Goal: Task Accomplishment & Management: Complete application form

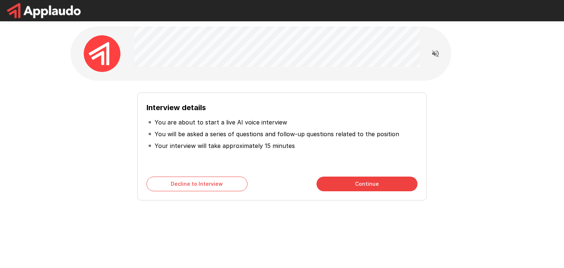
click at [363, 183] on button "Continue" at bounding box center [367, 184] width 101 height 15
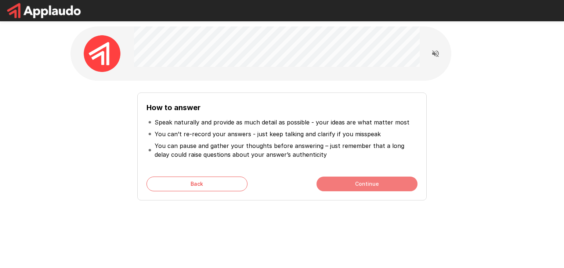
click at [363, 183] on button "Continue" at bounding box center [367, 184] width 101 height 15
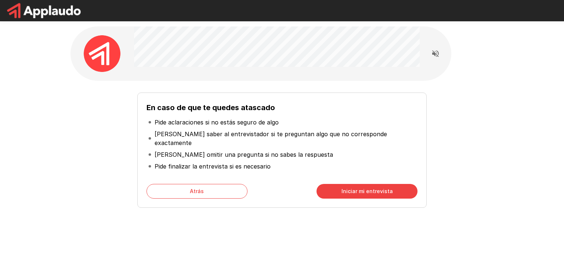
click at [370, 188] on font "Iniciar mi entrevista" at bounding box center [367, 191] width 51 height 6
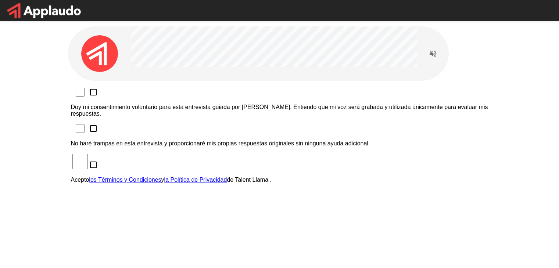
click at [341, 160] on div "Doy mi consentimiento voluntario para esta entrevista guiada por IA. Entiendo q…" at bounding box center [279, 179] width 423 height 197
click at [150, 104] on font "Doy mi consentimiento voluntario para esta entrevista guiada por IA. Entiendo q…" at bounding box center [279, 110] width 417 height 13
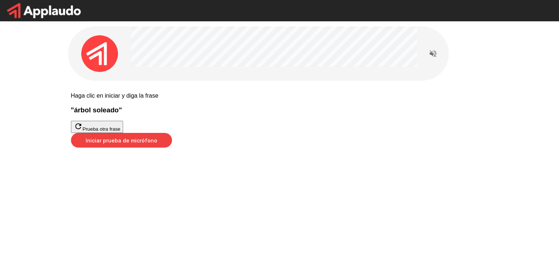
drag, startPoint x: 335, startPoint y: 238, endPoint x: 291, endPoint y: 213, distance: 50.5
click at [291, 213] on div "Haga clic en iniciar y diga la frase " árbol soleado " Prueba otra frase Inicia…" at bounding box center [279, 115] width 441 height 231
click at [157, 144] on font "Iniciar prueba de micrófono" at bounding box center [122, 140] width 72 height 6
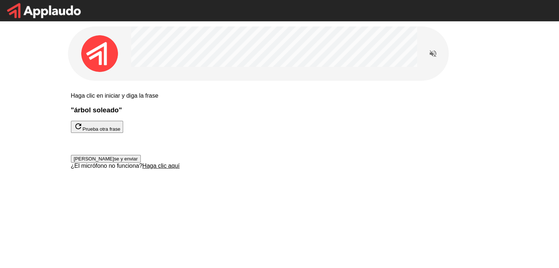
click at [138, 162] on font "[PERSON_NAME]se y enviar" at bounding box center [106, 159] width 64 height 6
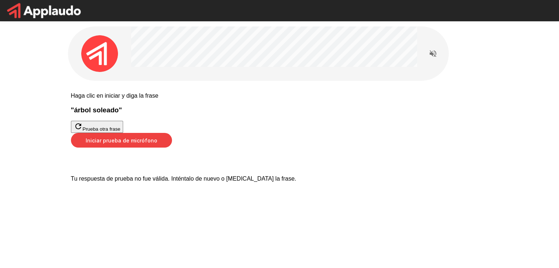
click at [157, 144] on font "Iniciar prueba de micrófono" at bounding box center [122, 140] width 72 height 6
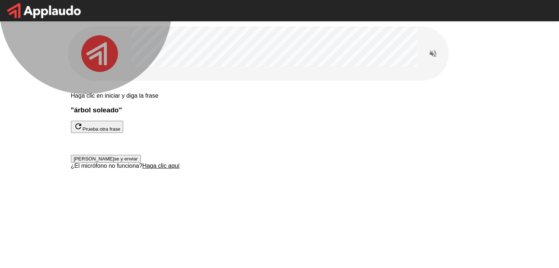
click at [141, 163] on button "[PERSON_NAME]se y enviar" at bounding box center [106, 159] width 70 height 8
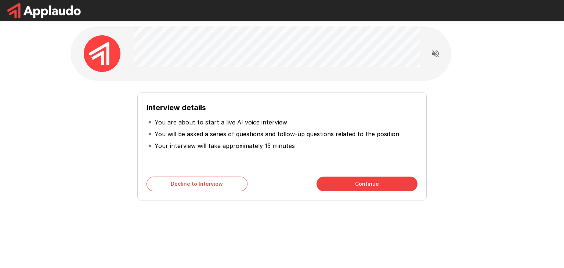
click at [383, 184] on button "Continue" at bounding box center [367, 184] width 101 height 15
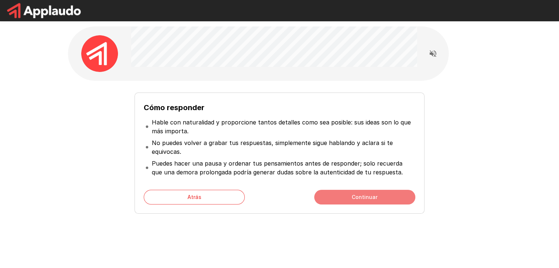
click at [348, 201] on button "Continuar" at bounding box center [364, 197] width 101 height 15
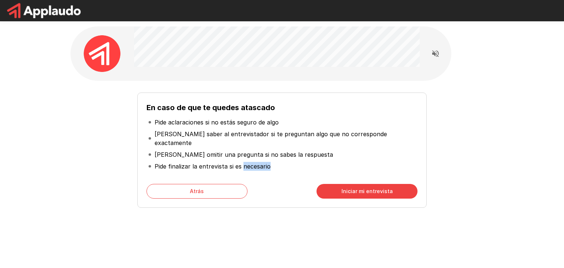
click at [348, 201] on div "En caso de que te quedes atascado Pide aclaraciones si no estás seguro de algo …" at bounding box center [282, 146] width 423 height 130
click at [367, 188] on font "Iniciar mi entrevista" at bounding box center [367, 191] width 51 height 6
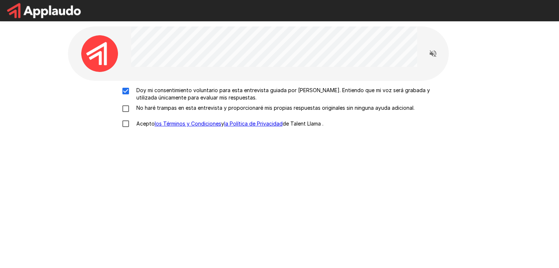
click at [128, 100] on label "Doy mi consentimiento voluntario para esta entrevista guiada por [PERSON_NAME].…" at bounding box center [279, 94] width 323 height 15
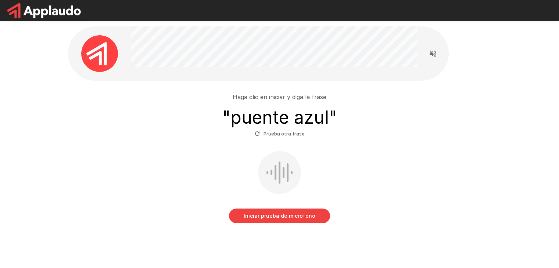
click at [278, 219] on font "Iniciar prueba de micrófono" at bounding box center [279, 215] width 72 height 9
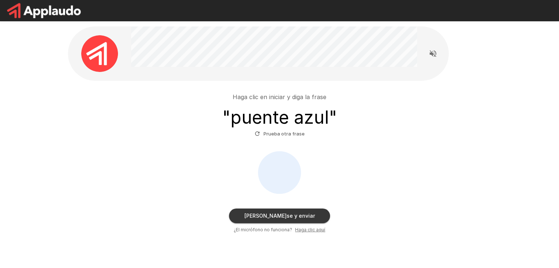
click at [310, 234] on div "Haga clic en iniciar y diga la frase " puente azul " Prueba otra frase Deteners…" at bounding box center [279, 159] width 423 height 156
click at [314, 229] on font "Haga clic aquí" at bounding box center [310, 230] width 30 height 6
click at [329, 181] on div "Detenerse y enviar ¿El micrófono no funciona? Haga clic aquí" at bounding box center [279, 192] width 417 height 82
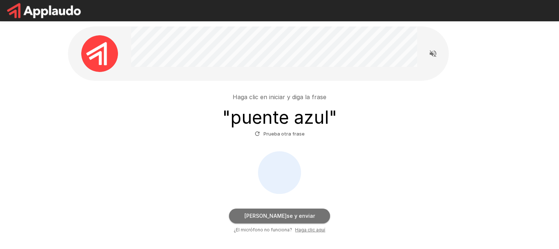
click at [286, 210] on button "[PERSON_NAME]se y enviar" at bounding box center [279, 216] width 101 height 15
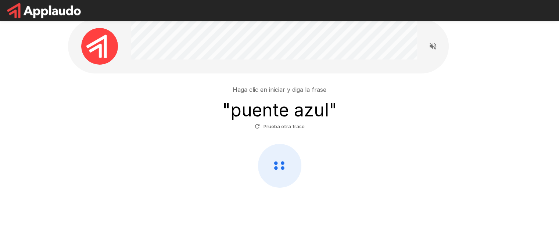
scroll to position [7, 0]
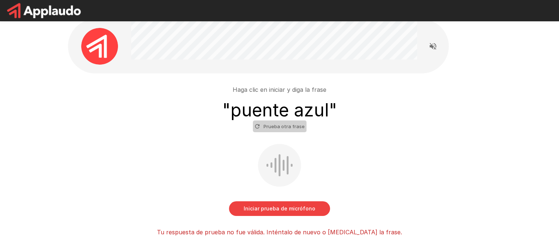
click at [285, 124] on font "Prueba otra frase" at bounding box center [283, 126] width 41 height 6
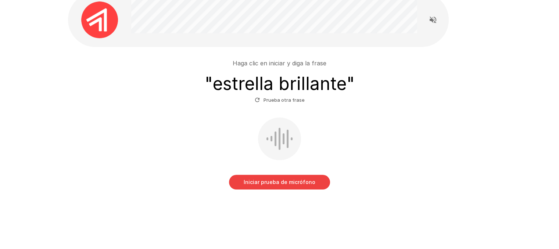
scroll to position [35, 0]
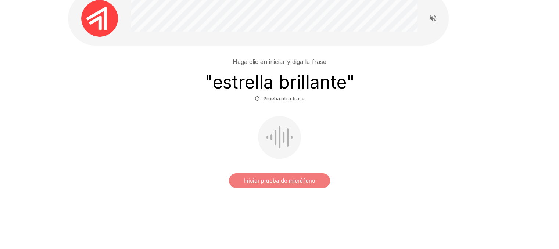
click at [285, 187] on button "Iniciar prueba de micrófono" at bounding box center [279, 180] width 101 height 15
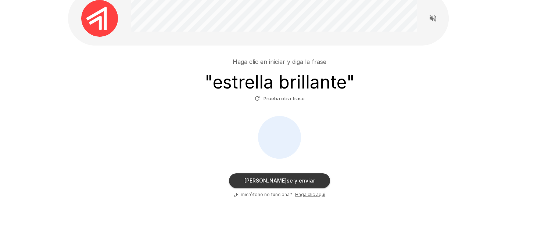
click at [315, 183] on button "Detenerse y enviar" at bounding box center [279, 180] width 101 height 15
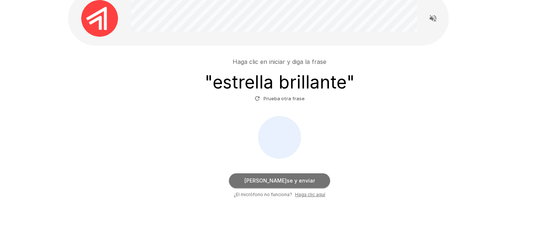
click at [315, 183] on button "Detenerse y enviar" at bounding box center [279, 180] width 101 height 15
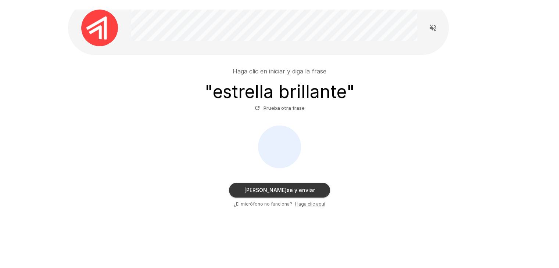
scroll to position [27, 0]
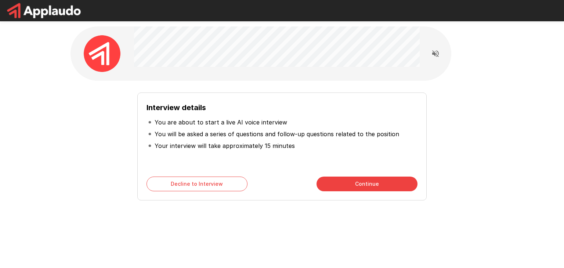
click at [343, 187] on button "Continue" at bounding box center [367, 184] width 101 height 15
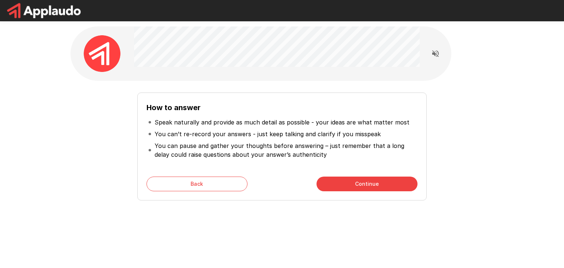
click at [343, 187] on button "Continue" at bounding box center [367, 184] width 101 height 15
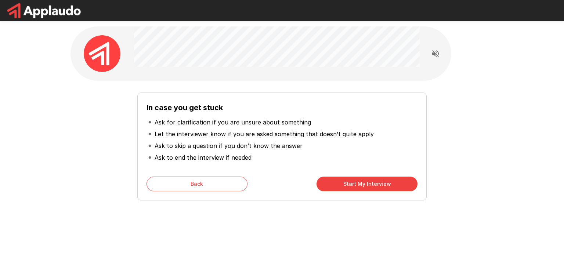
click at [343, 187] on button "Start My Interview" at bounding box center [367, 184] width 101 height 15
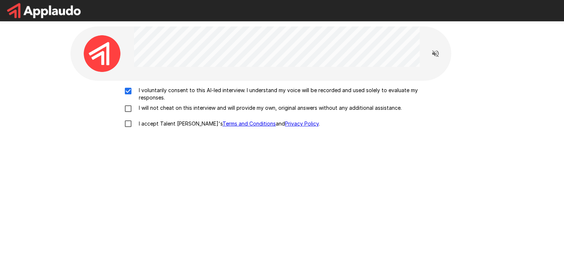
click at [129, 103] on div "I voluntarily consent to this AI-led interview. I understand my voice will be r…" at bounding box center [281, 109] width 417 height 45
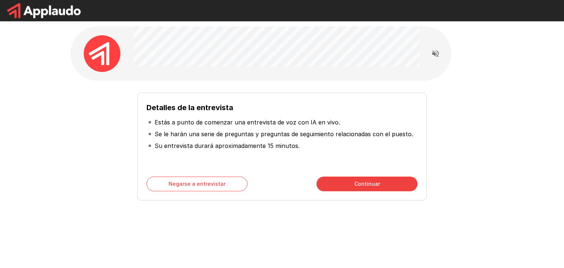
click at [372, 182] on font "Continuar" at bounding box center [367, 184] width 26 height 6
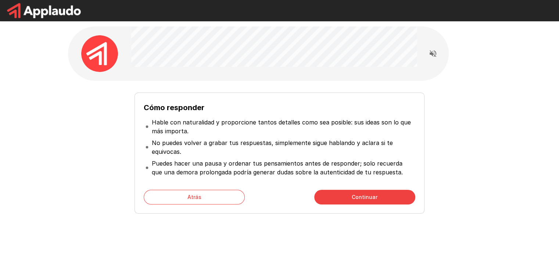
click at [362, 194] on font "Continuar" at bounding box center [364, 197] width 26 height 6
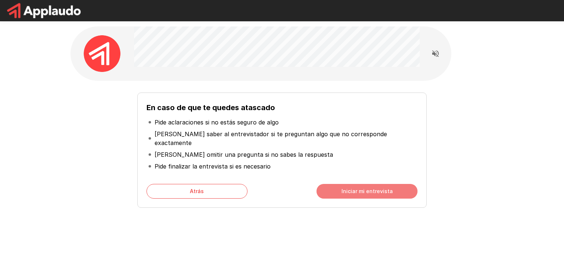
click at [361, 188] on font "Iniciar mi entrevista" at bounding box center [367, 191] width 51 height 6
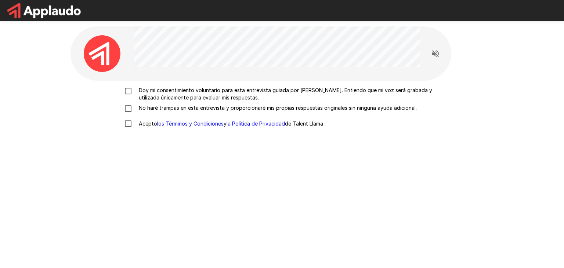
click at [125, 100] on label "Doy mi consentimiento voluntario para esta entrevista guiada por [PERSON_NAME].…" at bounding box center [281, 94] width 323 height 15
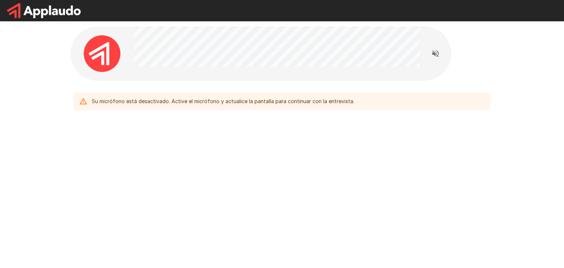
click at [159, 122] on div "Su micrófono está desactivado. Active el micrófono y actualice la pantalla para…" at bounding box center [282, 86] width 441 height 172
click at [234, 200] on div "Su micrófono está desactivado. Active el micrófono y actualice la pantalla para…" at bounding box center [282, 134] width 564 height 268
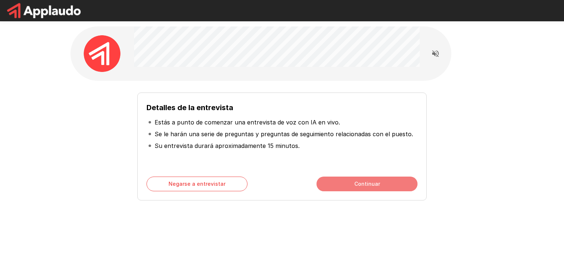
click at [355, 183] on font "Continuar" at bounding box center [367, 184] width 26 height 6
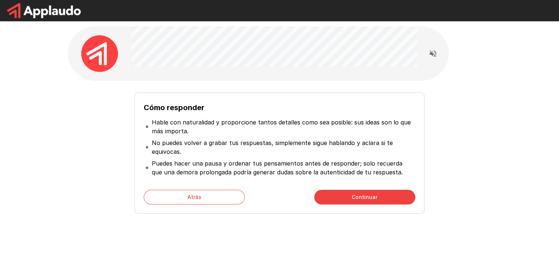
click at [349, 201] on button "Continuar" at bounding box center [364, 197] width 101 height 15
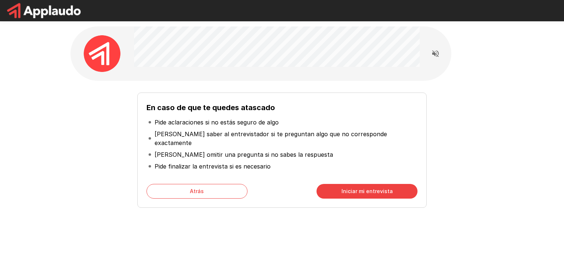
click at [348, 175] on div "En caso de que te quedes atascado Pide aclaraciones si no estás seguro de algo …" at bounding box center [281, 150] width 289 height 115
click at [340, 184] on button "Iniciar mi entrevista" at bounding box center [367, 191] width 101 height 15
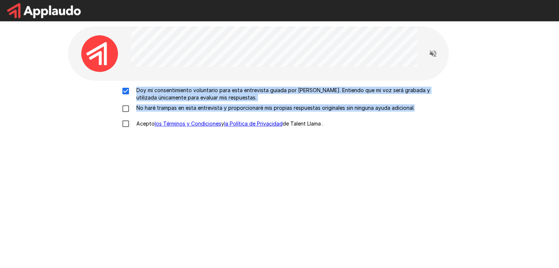
drag, startPoint x: 122, startPoint y: 102, endPoint x: 135, endPoint y: 122, distance: 23.4
click at [135, 122] on div "Doy mi consentimiento voluntario para esta entrevista guiada por IA. Entiendo q…" at bounding box center [279, 109] width 417 height 45
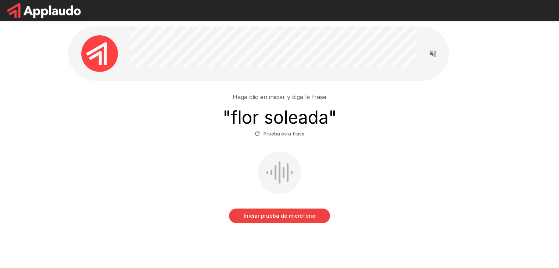
click at [291, 219] on font "Iniciar prueba de micrófono" at bounding box center [279, 216] width 72 height 6
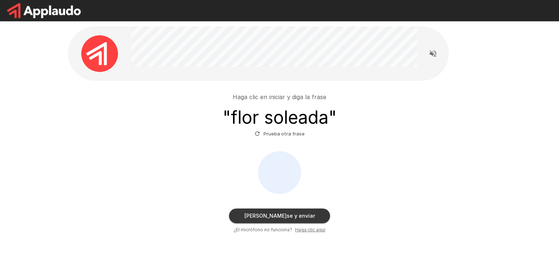
click at [302, 219] on font "Detenerse y enviar" at bounding box center [279, 215] width 71 height 9
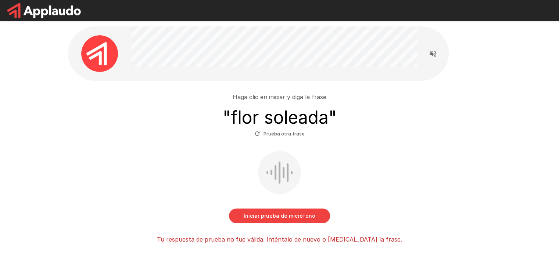
click at [306, 208] on div "Iniciar prueba de micrófono" at bounding box center [279, 187] width 417 height 72
click at [300, 214] on font "Iniciar prueba de micrófono" at bounding box center [279, 216] width 72 height 6
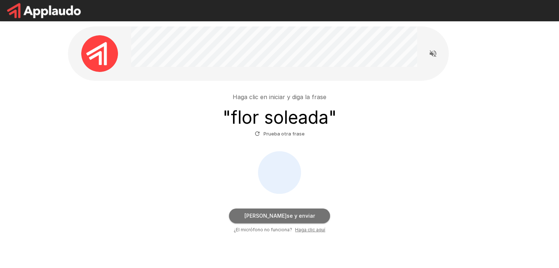
click at [290, 215] on font "Detenerse y enviar" at bounding box center [279, 216] width 71 height 6
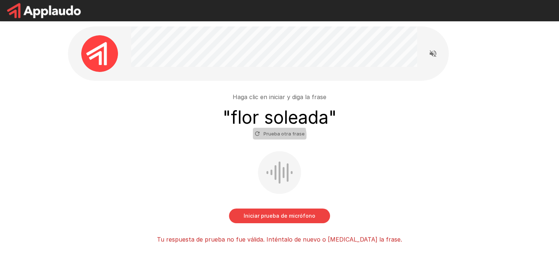
drag, startPoint x: 285, startPoint y: 137, endPoint x: 278, endPoint y: 136, distance: 6.8
click at [278, 136] on font "Prueba otra frase" at bounding box center [283, 134] width 41 height 6
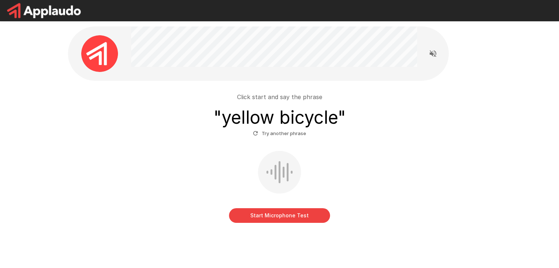
click at [429, 87] on div "Click start and say the phrase " yellow bicycle " Try another phrase Start Micr…" at bounding box center [279, 155] width 417 height 136
drag, startPoint x: 283, startPoint y: 134, endPoint x: 272, endPoint y: 134, distance: 11.0
click at [272, 134] on button "Try another phrase" at bounding box center [279, 133] width 57 height 11
click at [295, 214] on button "Start Microphone Test" at bounding box center [279, 215] width 101 height 15
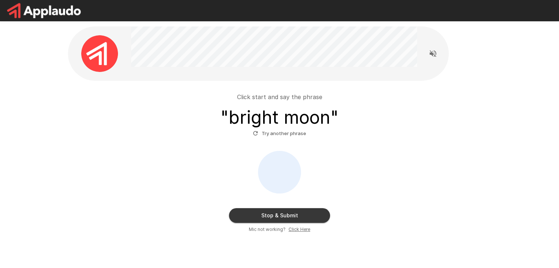
click at [290, 221] on button "Stop & Submit" at bounding box center [279, 215] width 101 height 15
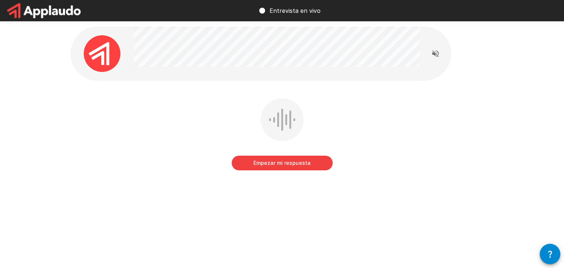
click at [434, 83] on div "Empezar mi respuesta" at bounding box center [282, 120] width 441 height 240
click at [437, 94] on div "Empezar mi respuesta Haga clic aquí para comenzar su respuesta" at bounding box center [282, 120] width 441 height 240
click at [487, 95] on div "Empezar mi respuesta Haga clic aquí para comenzar su respuesta" at bounding box center [282, 120] width 441 height 240
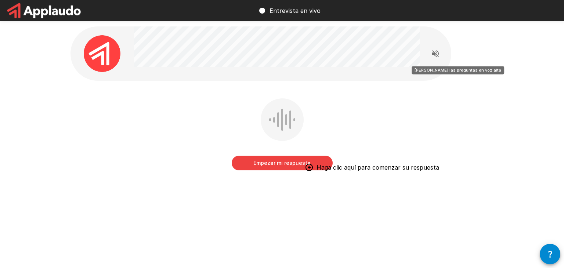
click at [432, 54] on icon "Leer las preguntas en voz alta" at bounding box center [435, 53] width 7 height 7
click at [276, 168] on button "Empezar mi respuesta" at bounding box center [282, 163] width 101 height 15
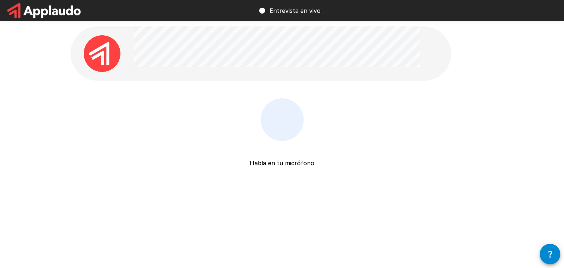
click at [276, 168] on div "Habla en tu micrófono Detenerse y enviar" at bounding box center [282, 148] width 101 height 101
click at [261, 122] on div at bounding box center [282, 119] width 43 height 43
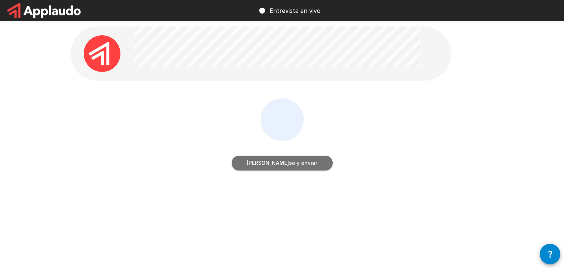
click at [282, 157] on button "Detenerse y enviar" at bounding box center [282, 163] width 101 height 15
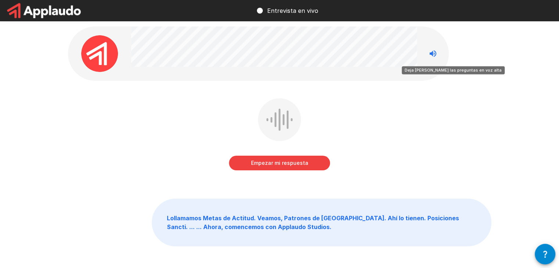
click at [432, 54] on icon "Deja de leer las preguntas en voz alta" at bounding box center [432, 53] width 7 height 7
click at [433, 56] on icon "Read questions aloud" at bounding box center [432, 53] width 7 height 7
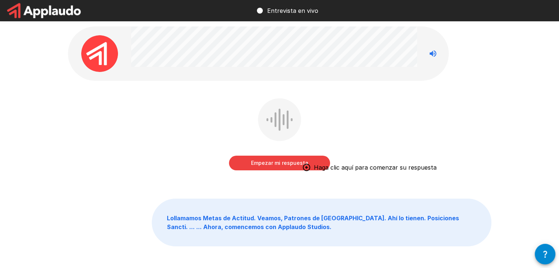
click at [287, 157] on button "Empezar mi respuesta" at bounding box center [279, 163] width 101 height 15
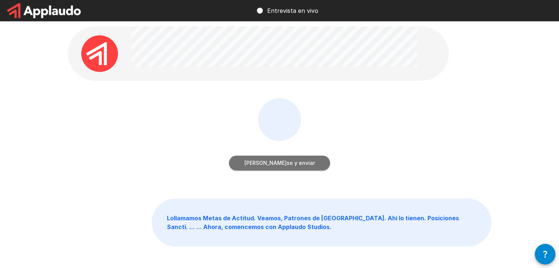
click at [278, 166] on font "Detenerse y enviar" at bounding box center [279, 162] width 71 height 9
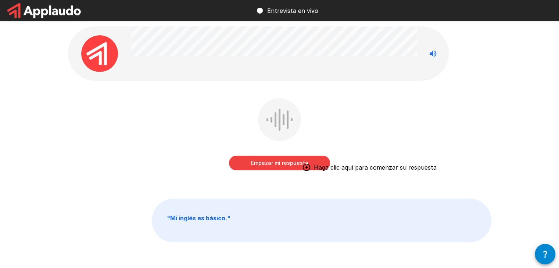
click at [298, 166] on font "Empezar mi respuesta" at bounding box center [279, 162] width 57 height 9
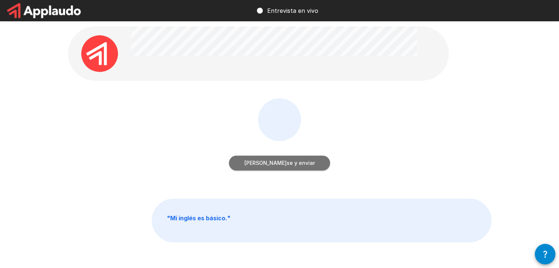
click at [298, 166] on font "Detenerse y enviar" at bounding box center [279, 162] width 71 height 9
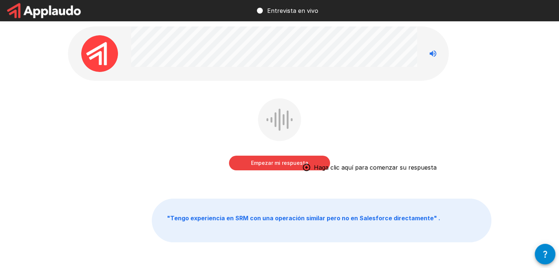
click at [434, 130] on div "Empezar mi respuesta Haga clic aquí para comenzar su respuesta" at bounding box center [279, 139] width 423 height 83
click at [288, 160] on font "Empezar mi respuesta" at bounding box center [279, 163] width 57 height 6
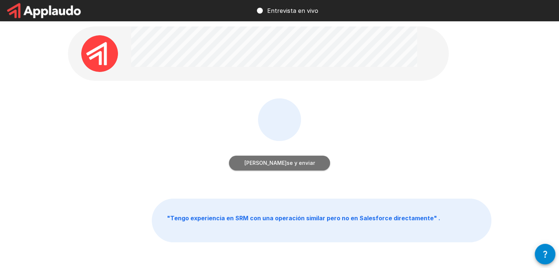
click at [288, 160] on font "Detenerse y enviar" at bounding box center [279, 163] width 71 height 6
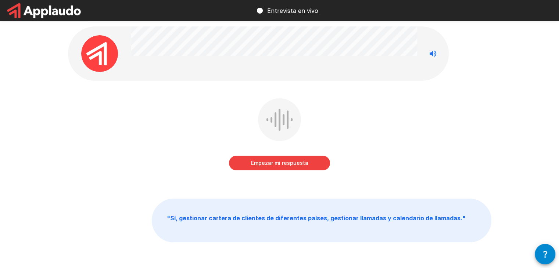
click at [322, 160] on button "Empezar mi respuesta" at bounding box center [279, 163] width 101 height 15
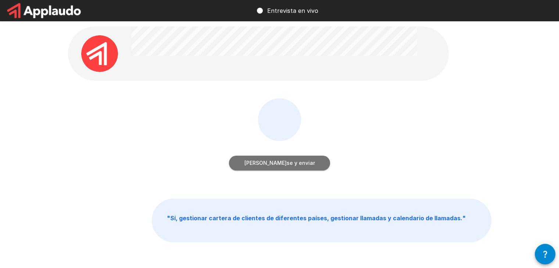
click at [322, 160] on button "Detenerse y enviar" at bounding box center [279, 163] width 101 height 15
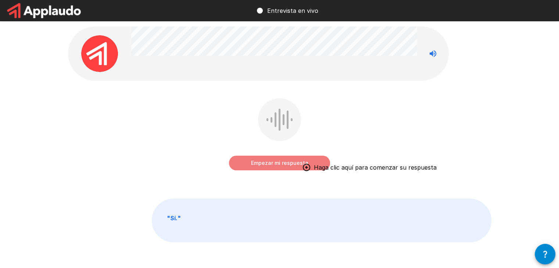
click at [298, 165] on font "Empezar mi respuesta" at bounding box center [279, 163] width 57 height 6
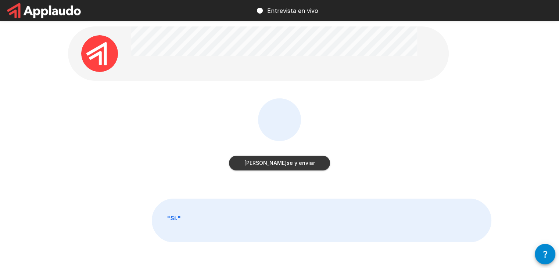
click at [277, 160] on font "Detenerse y enviar" at bounding box center [279, 163] width 71 height 6
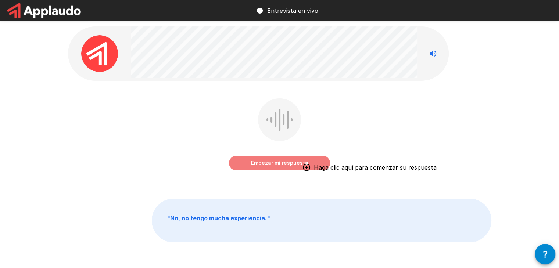
click at [299, 167] on font "Empezar mi respuesta" at bounding box center [279, 162] width 57 height 9
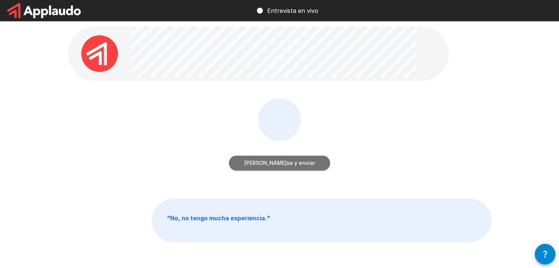
click at [270, 166] on font "Detenerse y enviar" at bounding box center [279, 163] width 71 height 6
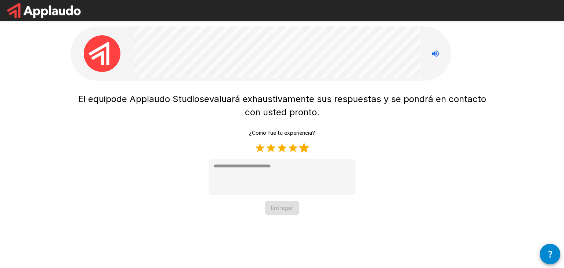
click at [305, 149] on label "5 estrellas" at bounding box center [304, 147] width 11 height 11
type textarea "*"
click at [286, 212] on font "Entregar" at bounding box center [282, 207] width 22 height 9
